Goal: Transaction & Acquisition: Book appointment/travel/reservation

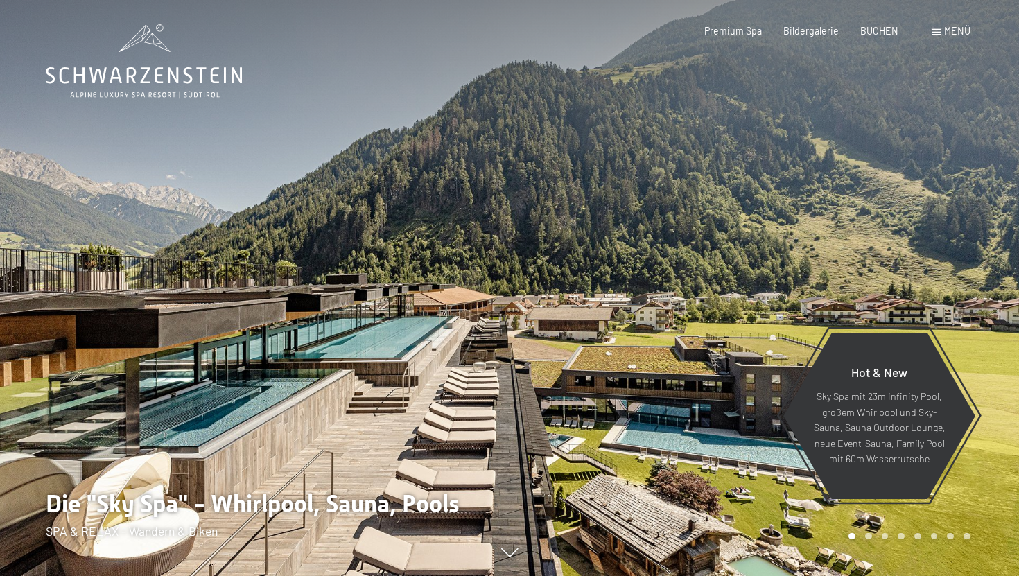
click at [877, 38] on div "Buchen Anfragen Premium Spa Bildergalerie BUCHEN Menü DE IT EN Gutschein Bilder…" at bounding box center [815, 31] width 309 height 14
click at [882, 30] on span "BUCHEN" at bounding box center [879, 29] width 38 height 12
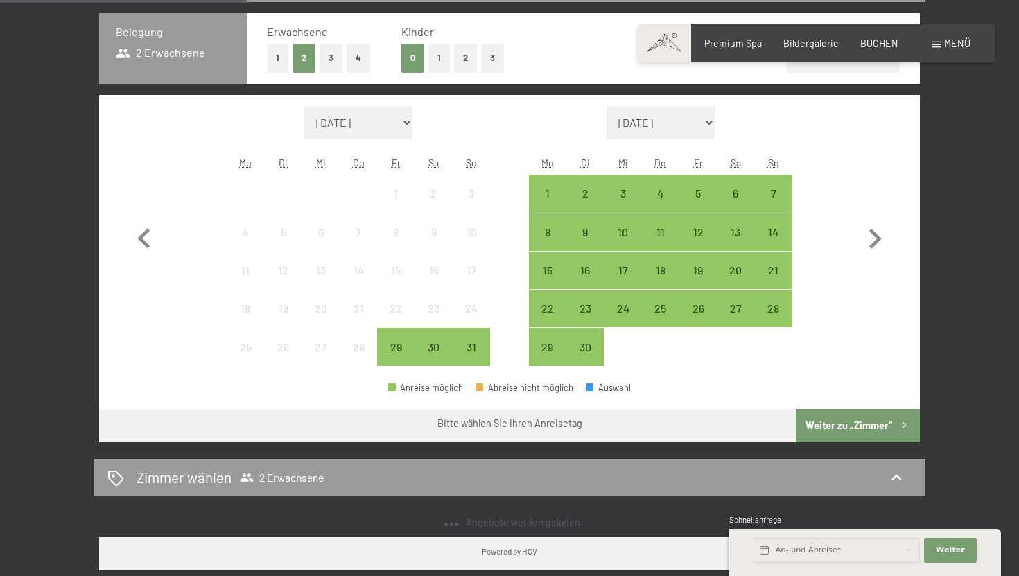
scroll to position [324, 0]
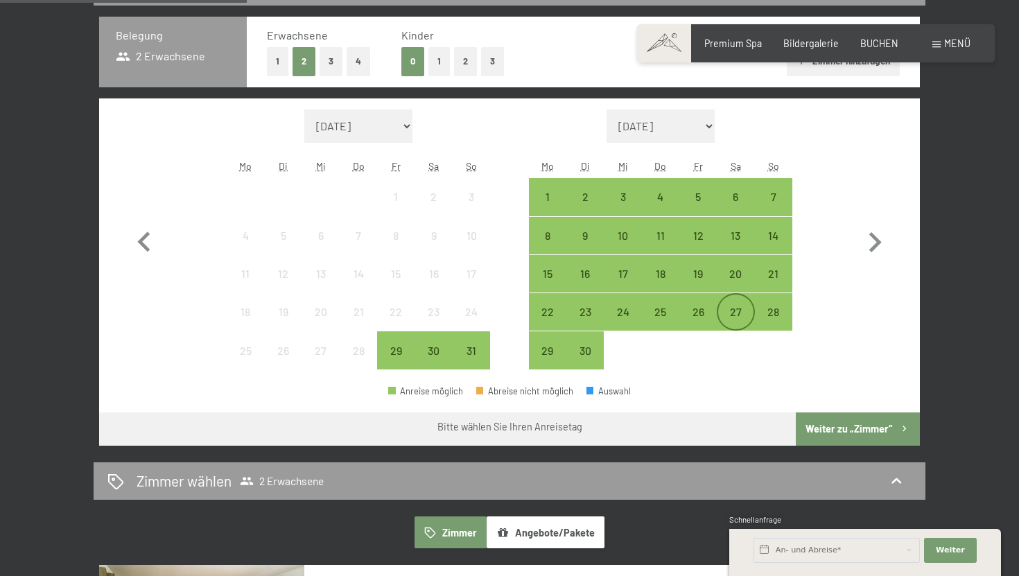
click at [725, 309] on div "27" at bounding box center [735, 323] width 35 height 35
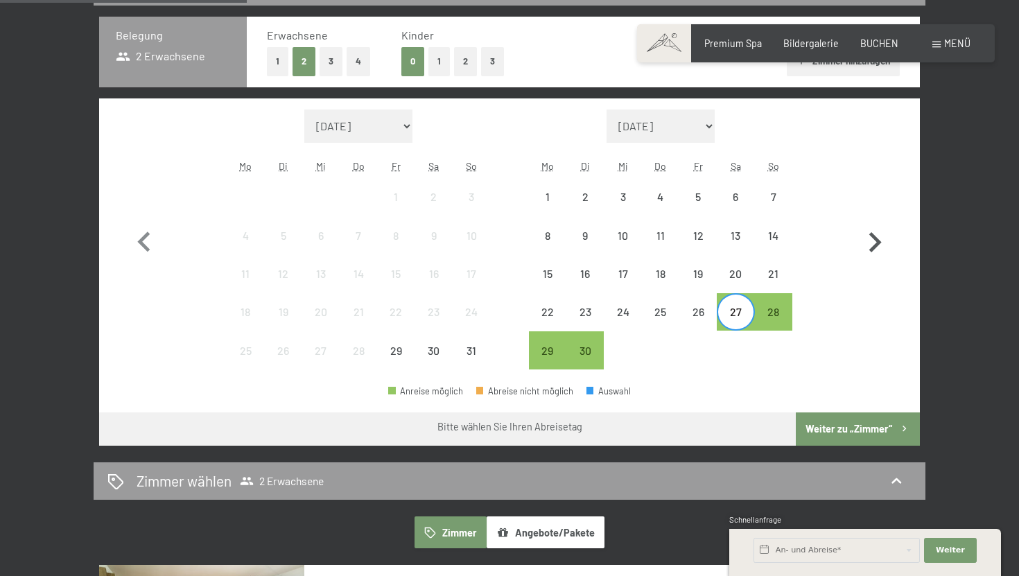
click at [873, 240] on icon "button" at bounding box center [875, 243] width 40 height 40
select select "2025-09-01"
select select "2025-10-01"
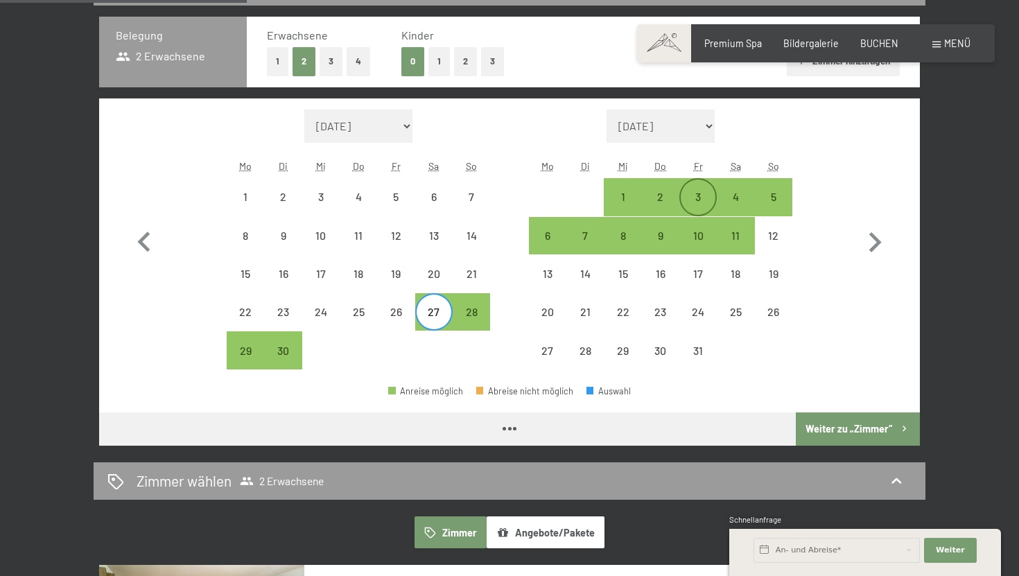
click at [696, 198] on div "3" at bounding box center [698, 208] width 35 height 35
select select "2025-09-01"
select select "2025-10-01"
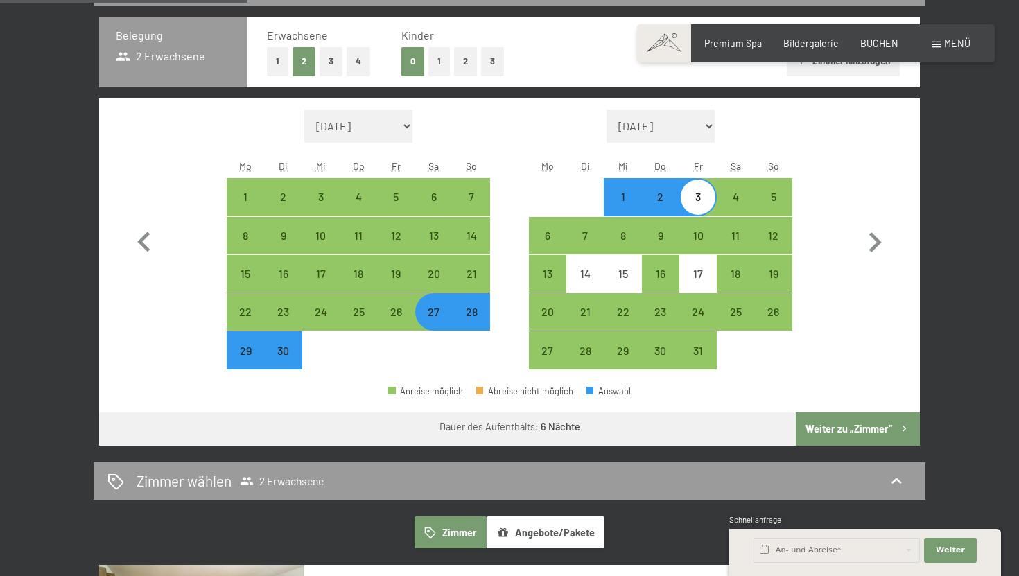
click at [806, 443] on button "Weiter zu „Zimmer“" at bounding box center [858, 429] width 124 height 33
select select "2025-09-01"
select select "2025-10-01"
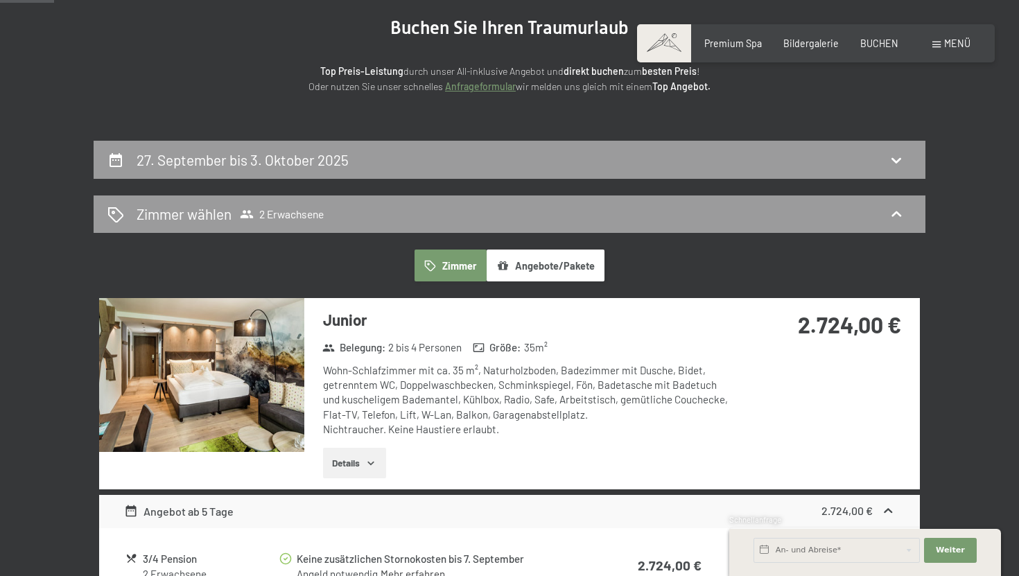
scroll to position [0, 0]
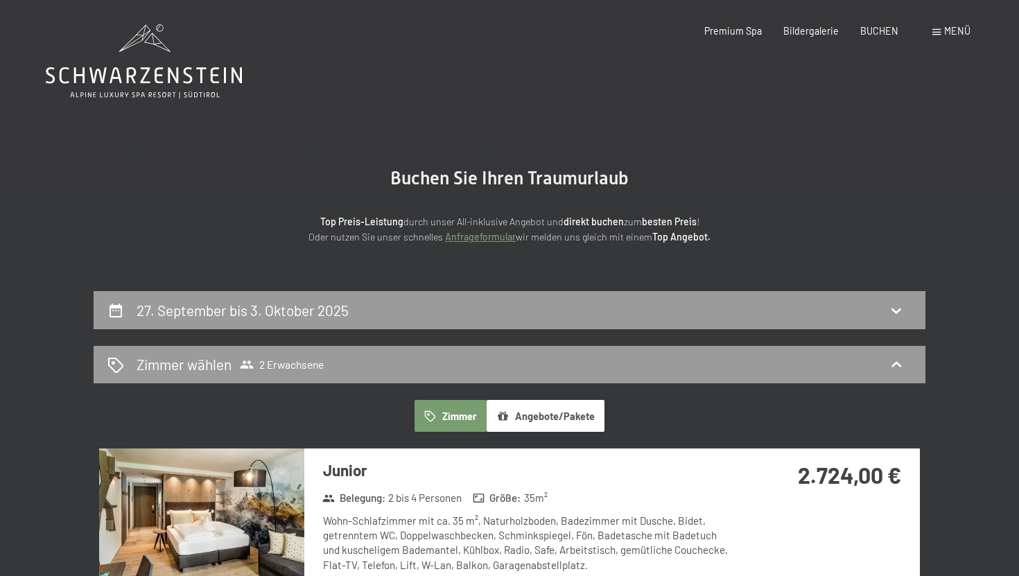
click at [182, 476] on img at bounding box center [201, 526] width 205 height 154
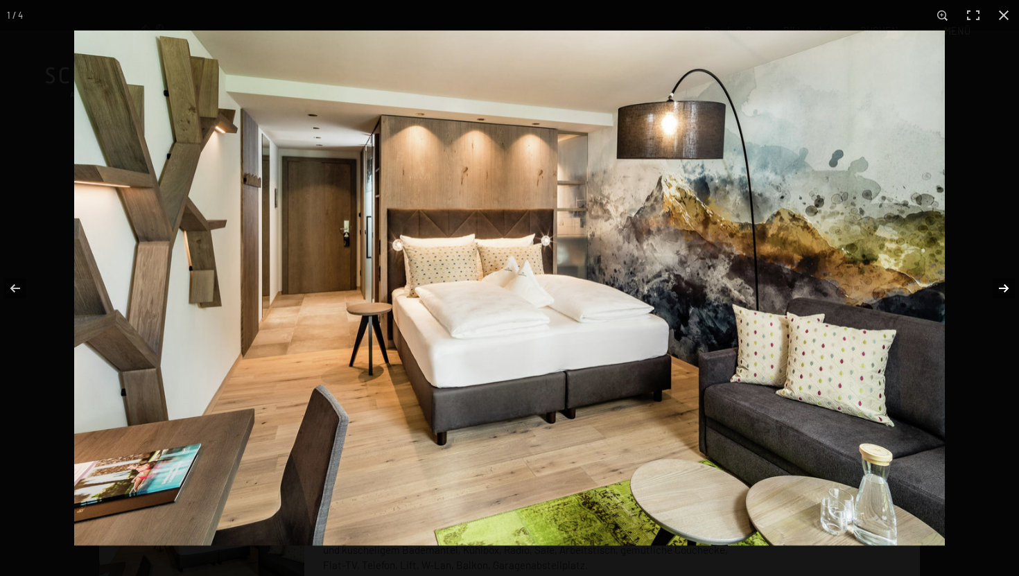
click at [1015, 284] on button "button" at bounding box center [995, 288] width 49 height 69
